Goal: Navigation & Orientation: Find specific page/section

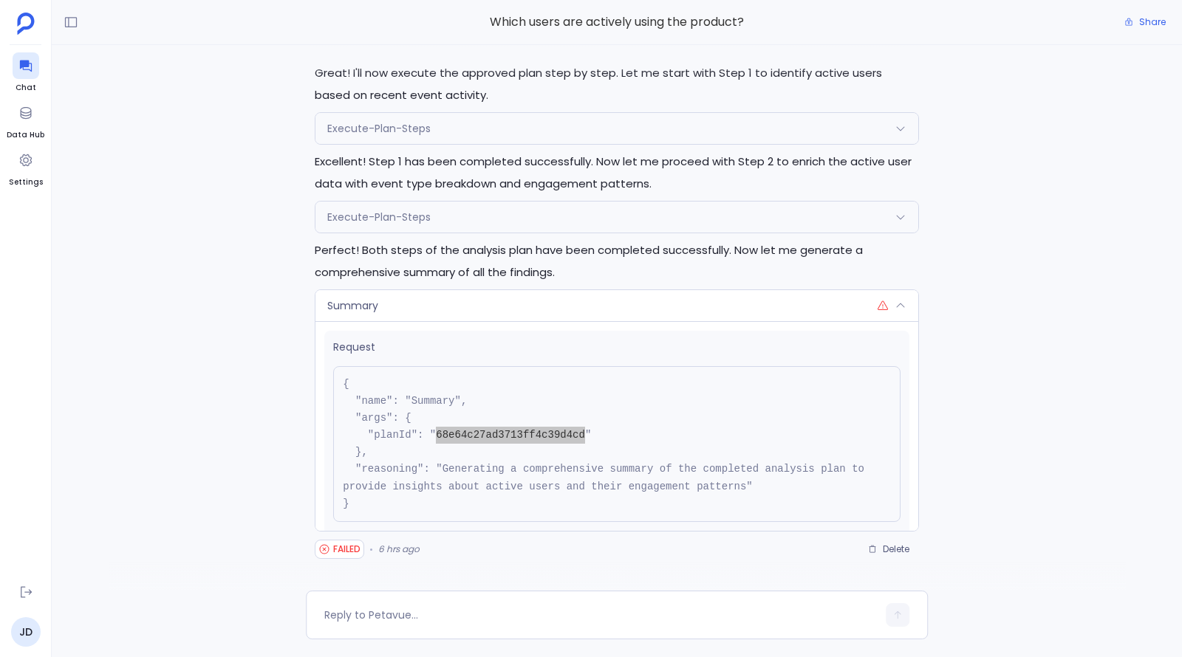
scroll to position [44, 0]
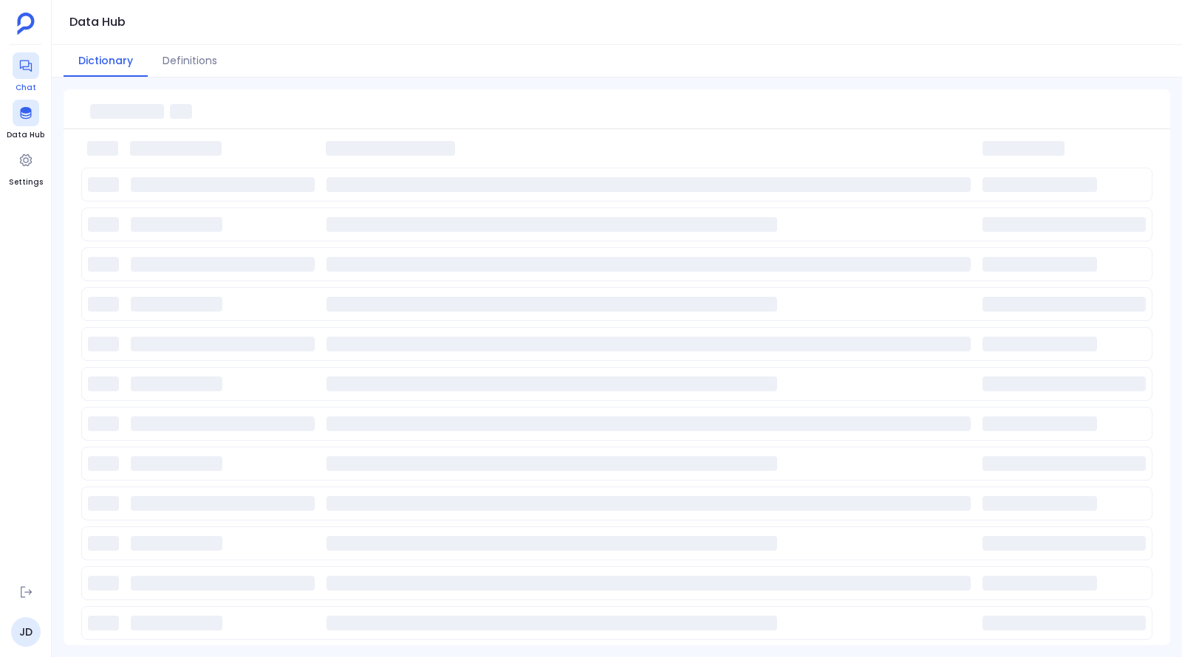
click at [33, 82] on span "Chat" at bounding box center [26, 88] width 27 height 12
